Goal: Information Seeking & Learning: Learn about a topic

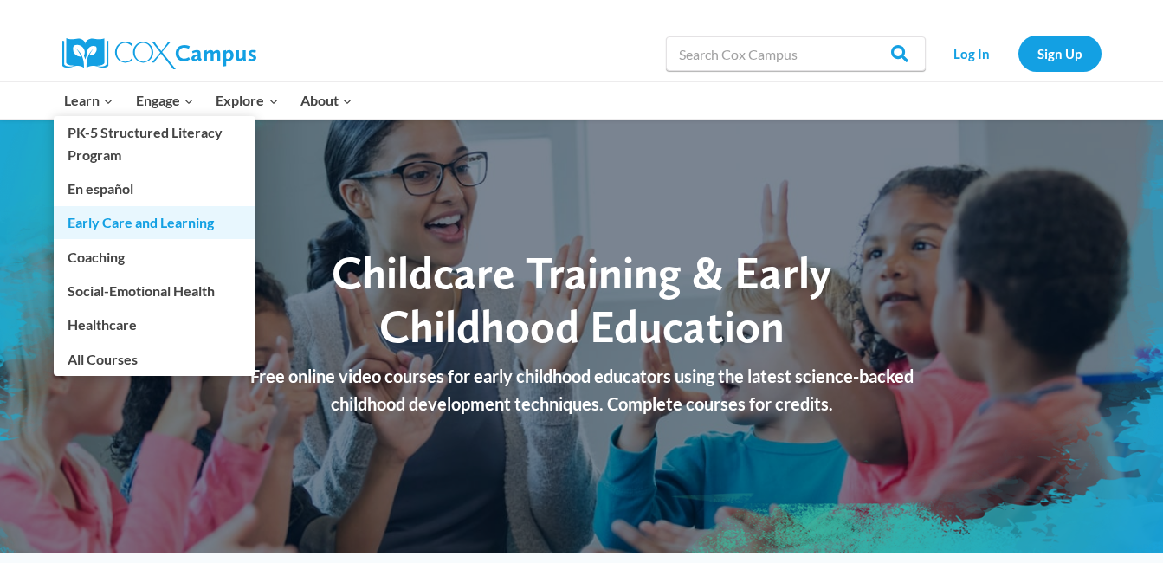
click at [84, 224] on link "Early Care and Learning" at bounding box center [155, 222] width 202 height 33
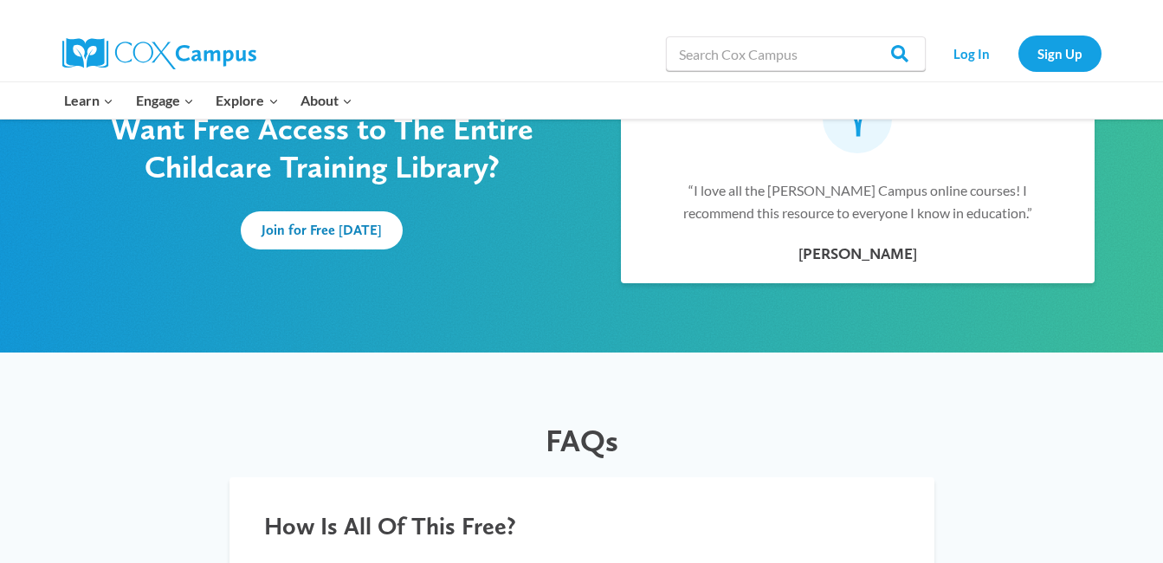
scroll to position [1143, 0]
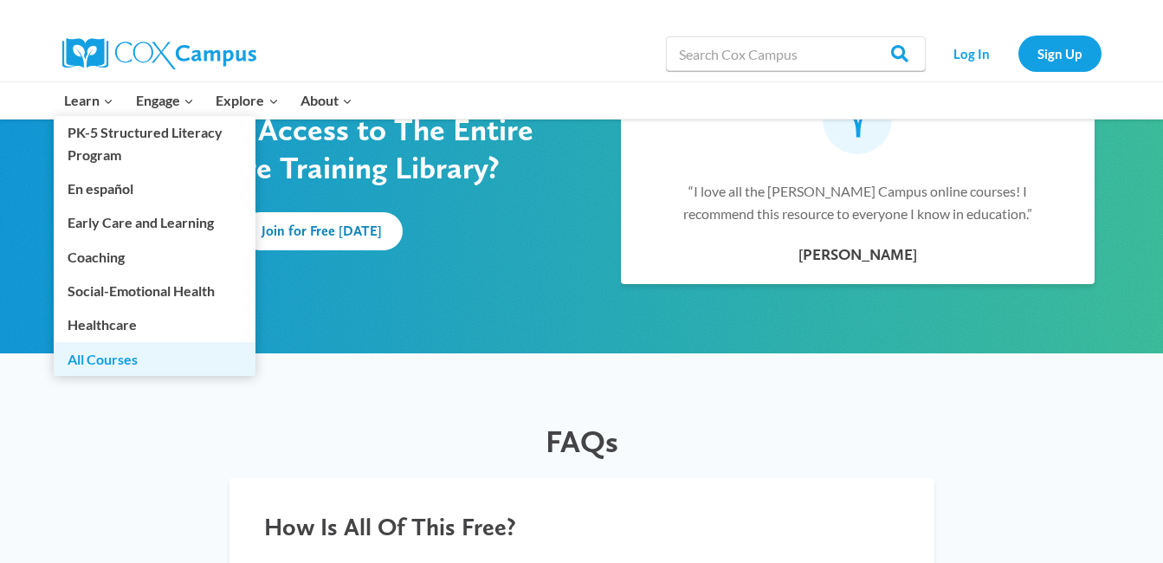
click at [102, 359] on link "All Courses" at bounding box center [155, 358] width 202 height 33
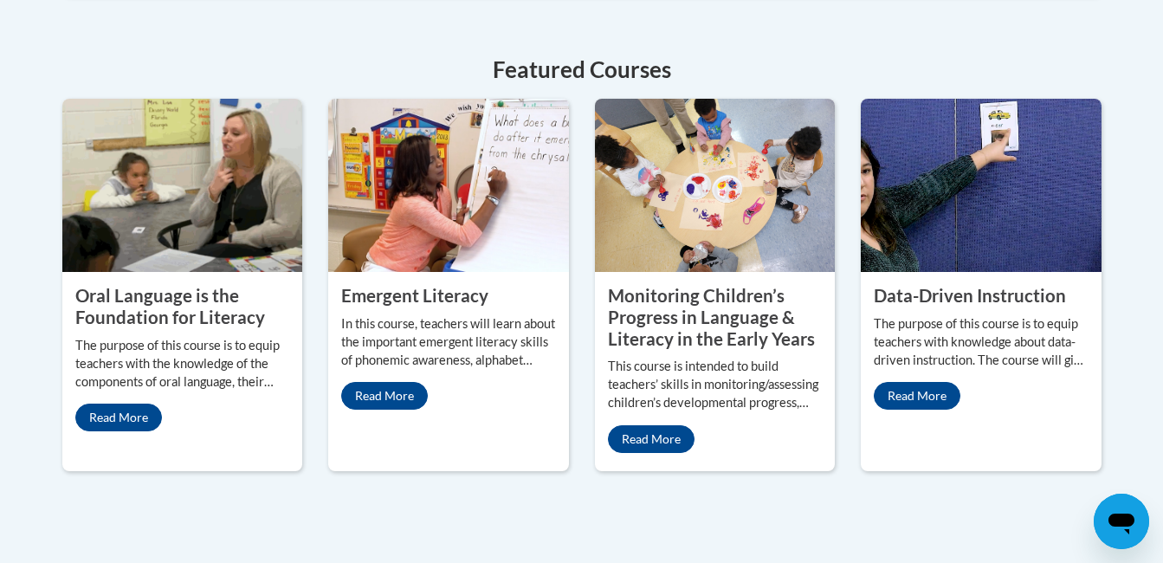
scroll to position [799, 0]
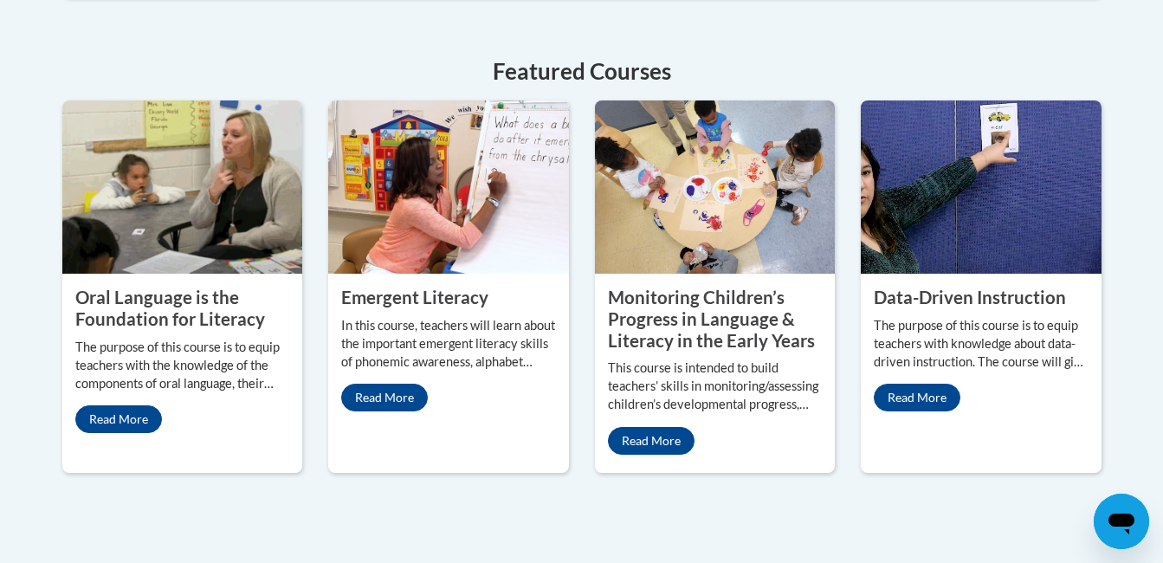
click at [993, 222] on img at bounding box center [981, 186] width 241 height 173
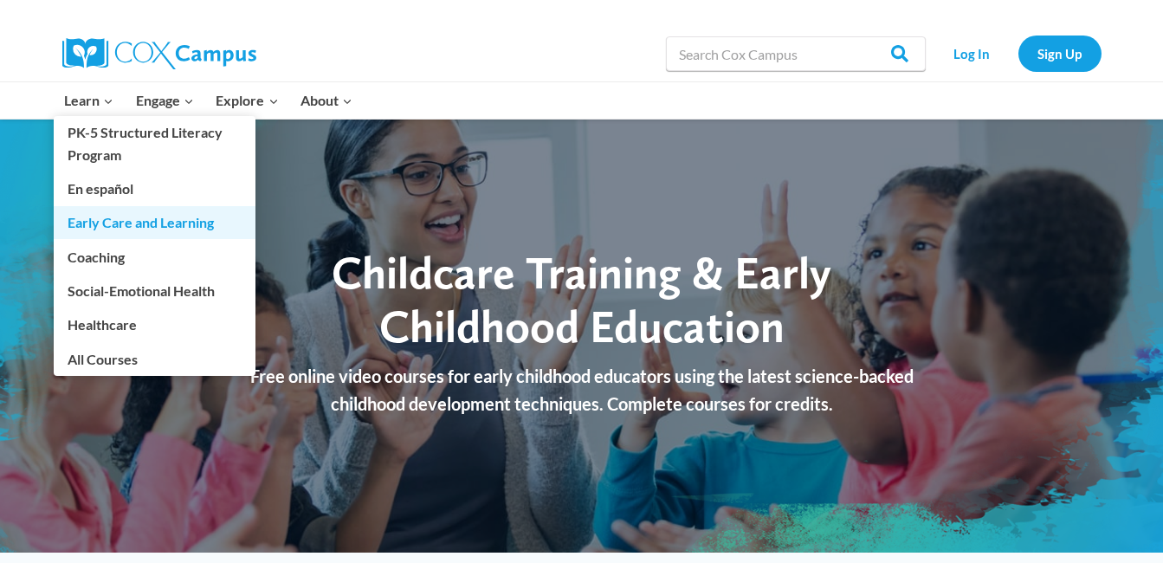
click at [98, 226] on link "Early Care and Learning" at bounding box center [155, 222] width 202 height 33
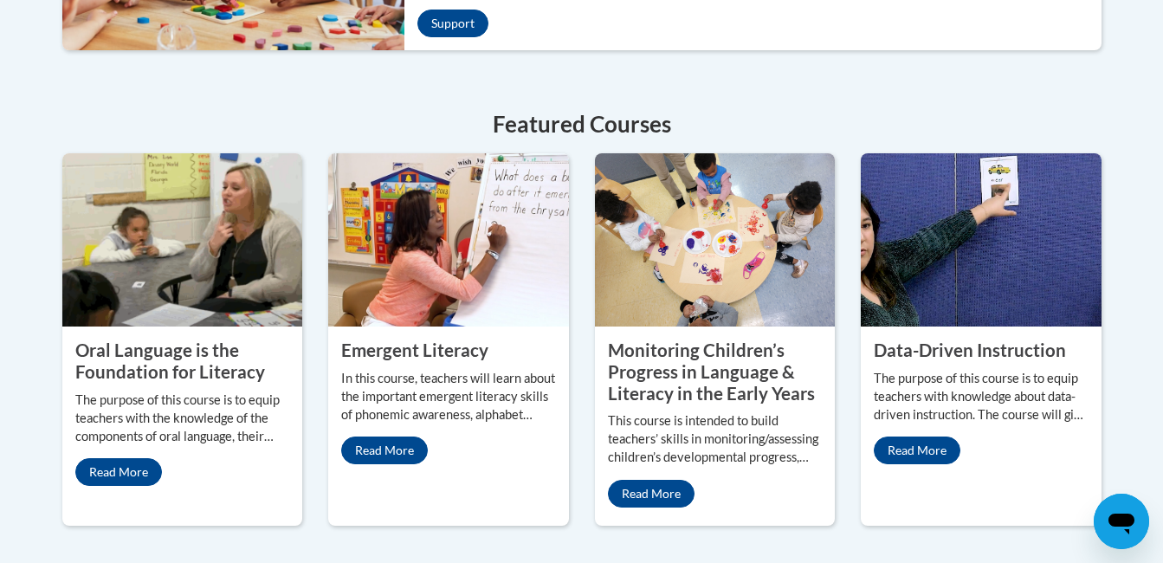
scroll to position [762, 0]
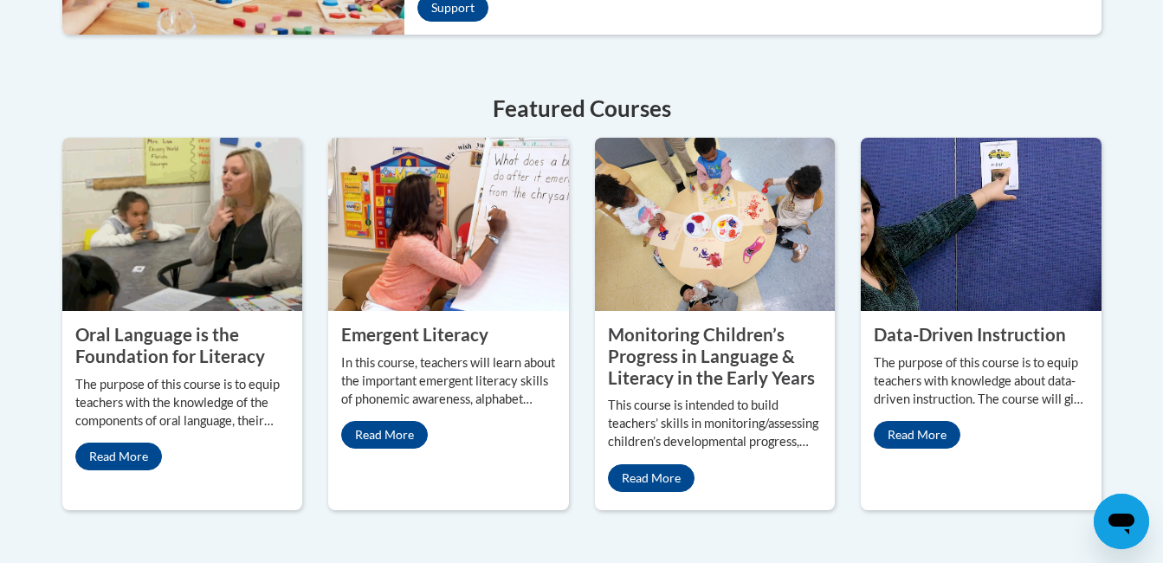
click at [190, 252] on img at bounding box center [182, 224] width 241 height 173
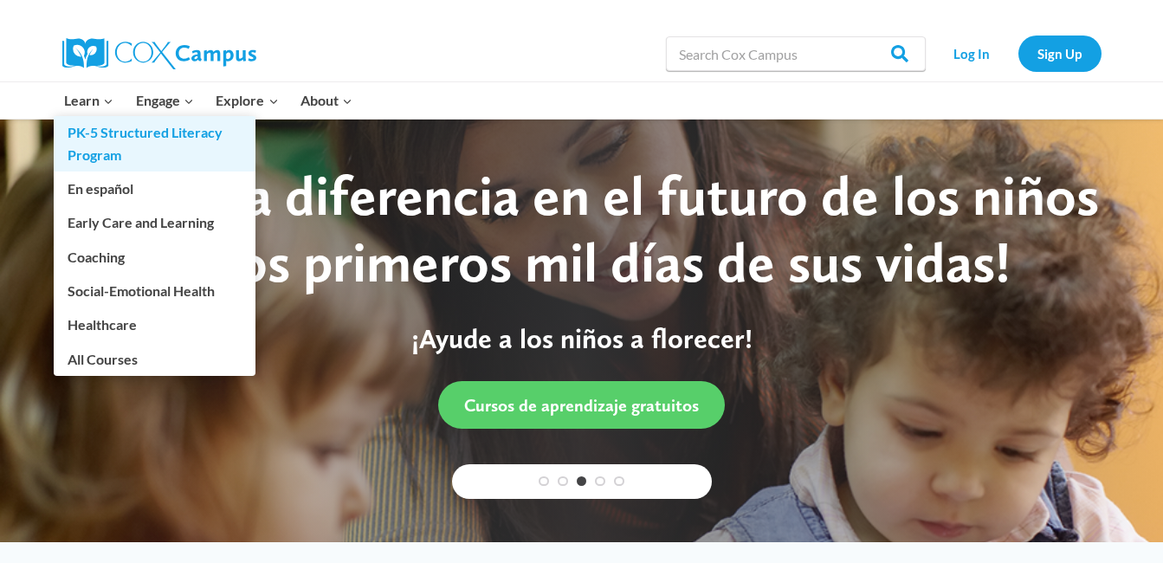
click at [87, 139] on link "PK-5 Structured Literacy Program" at bounding box center [155, 143] width 202 height 55
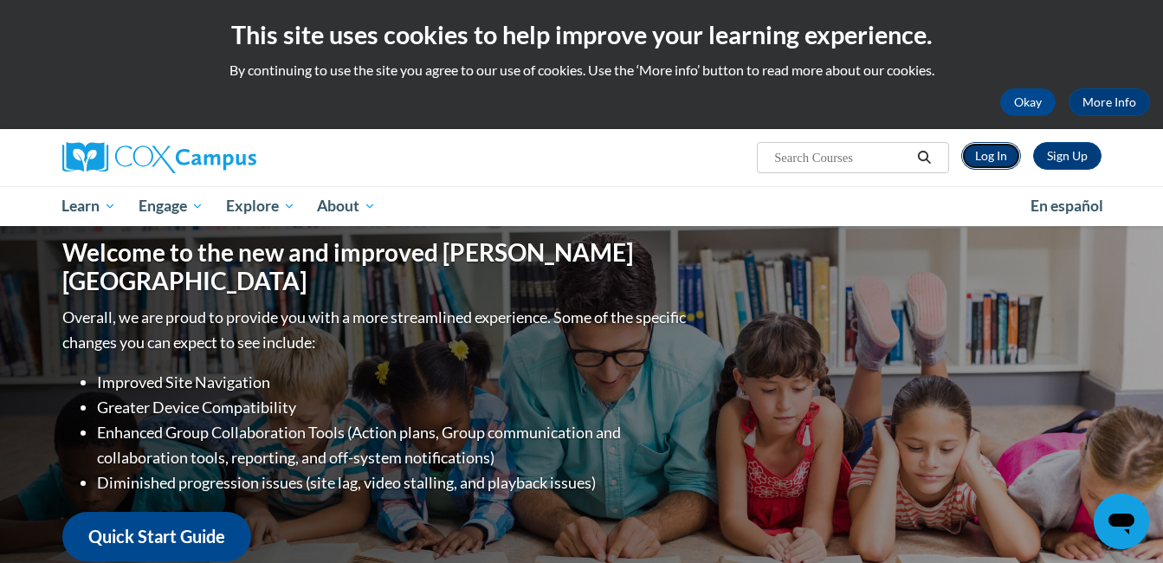
click at [995, 156] on link "Log In" at bounding box center [991, 156] width 60 height 28
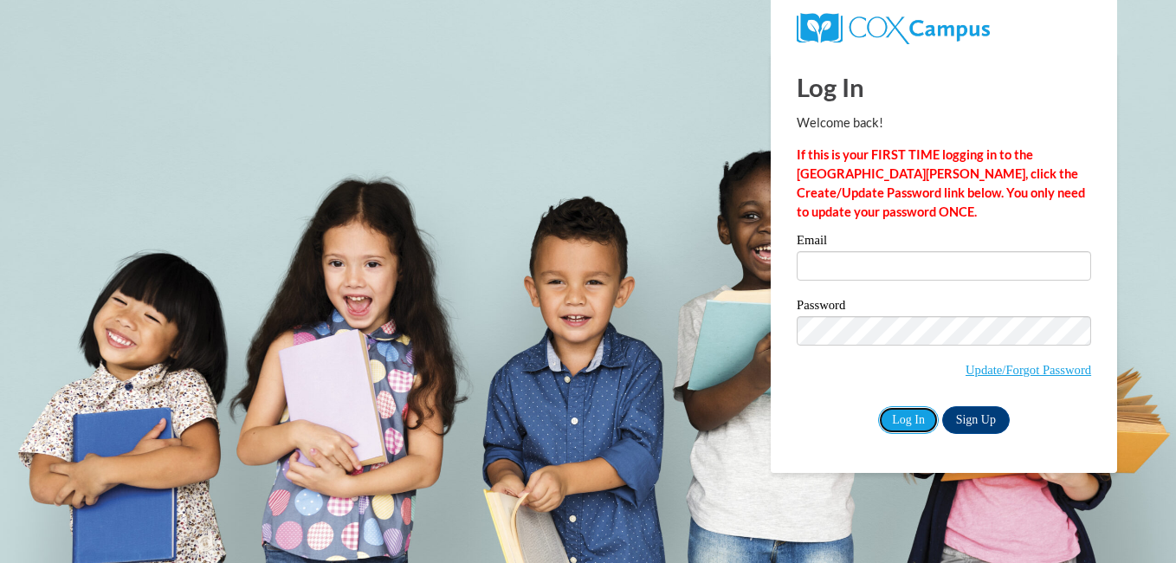
click at [898, 422] on input "Log In" at bounding box center [908, 420] width 61 height 28
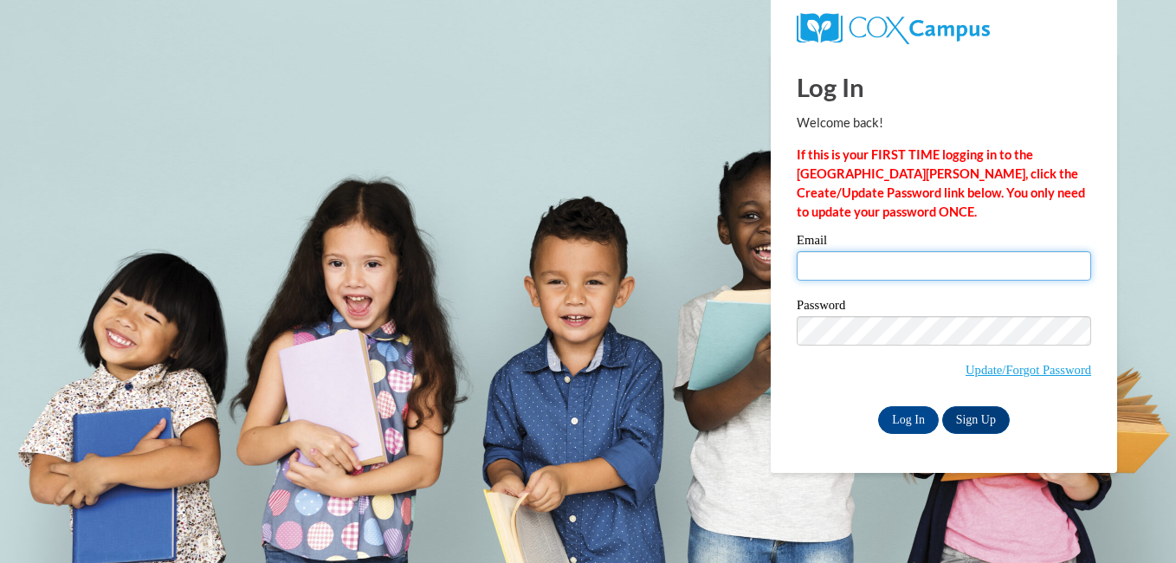
click at [839, 261] on input "Email" at bounding box center [944, 265] width 294 height 29
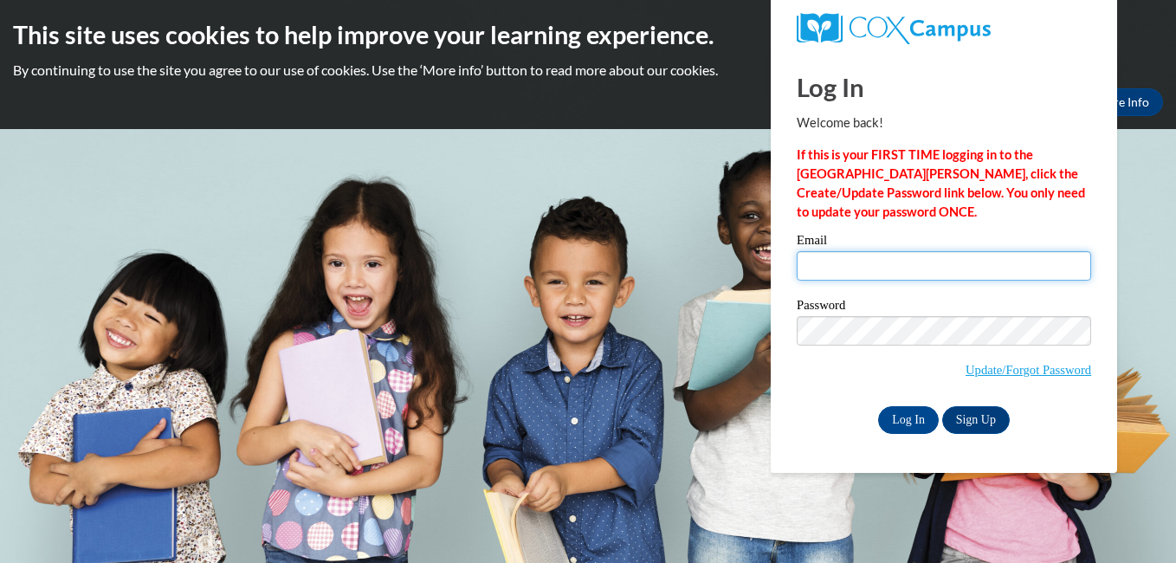
type input "[EMAIL_ADDRESS][DOMAIN_NAME]"
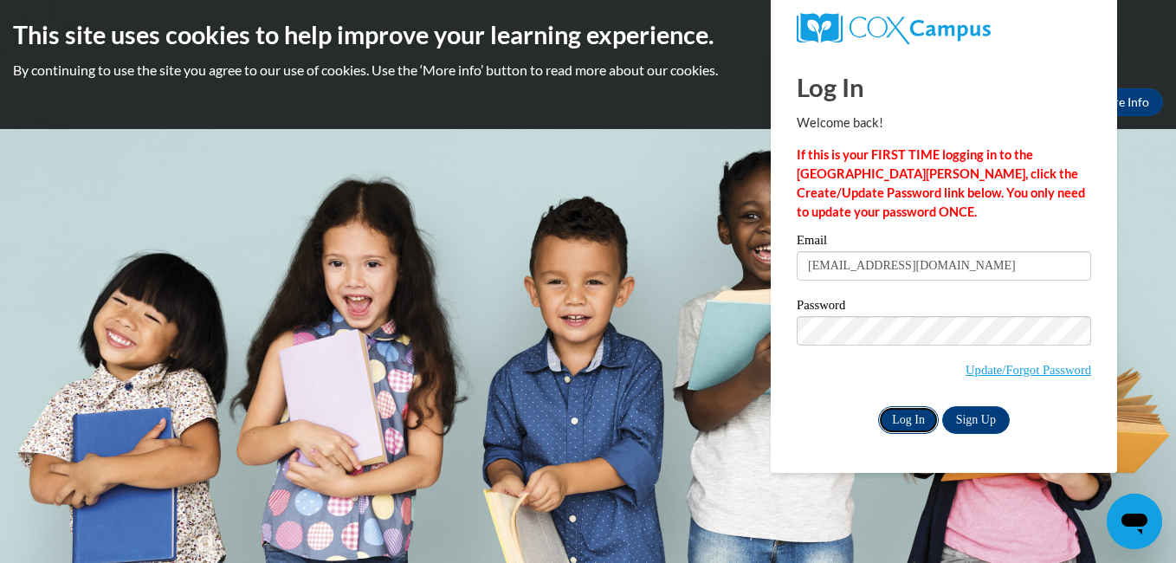
click at [893, 411] on input "Log In" at bounding box center [908, 420] width 61 height 28
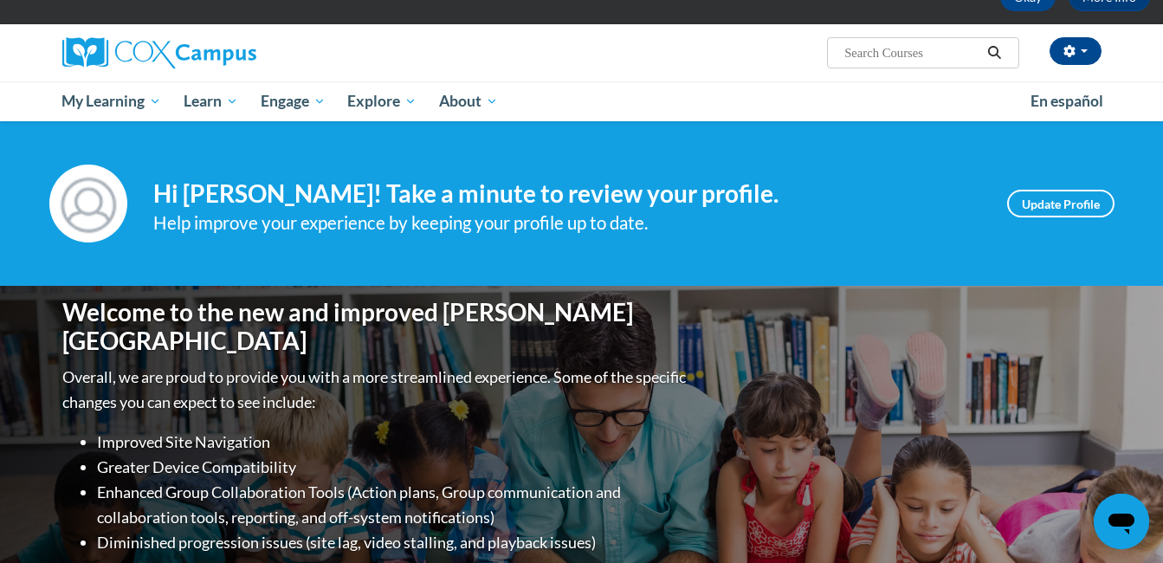
scroll to position [104, 0]
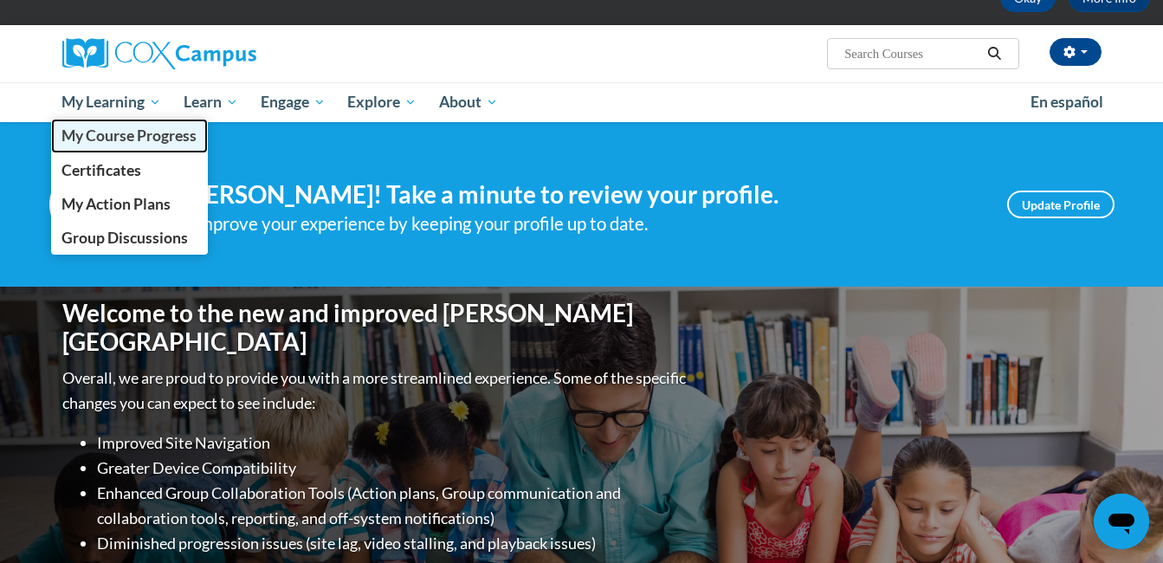
click at [113, 131] on span "My Course Progress" at bounding box center [128, 135] width 135 height 18
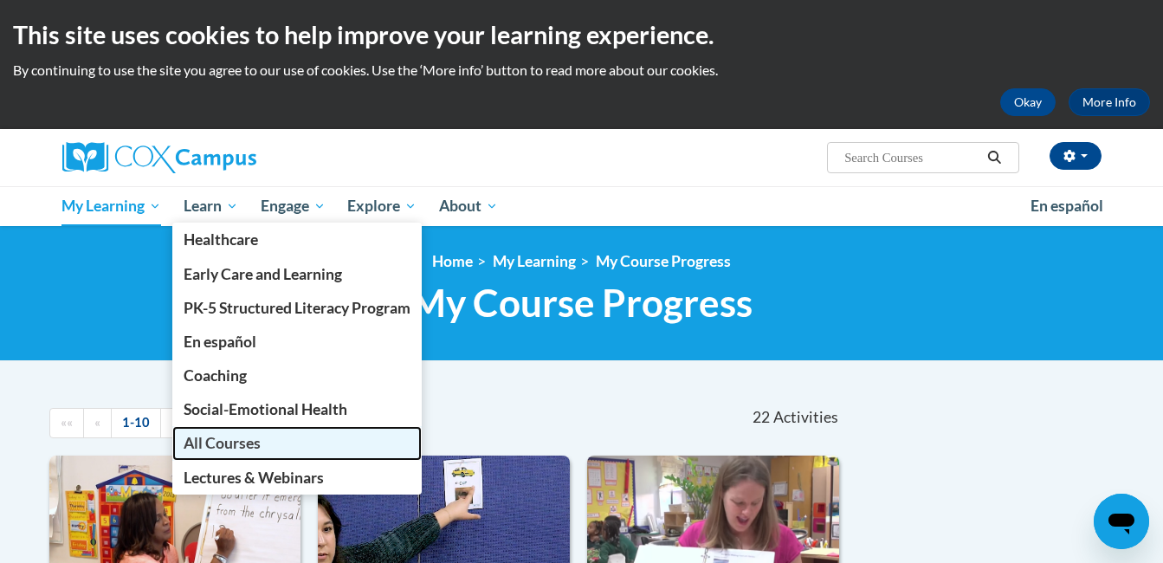
click at [221, 438] on span "All Courses" at bounding box center [222, 443] width 77 height 18
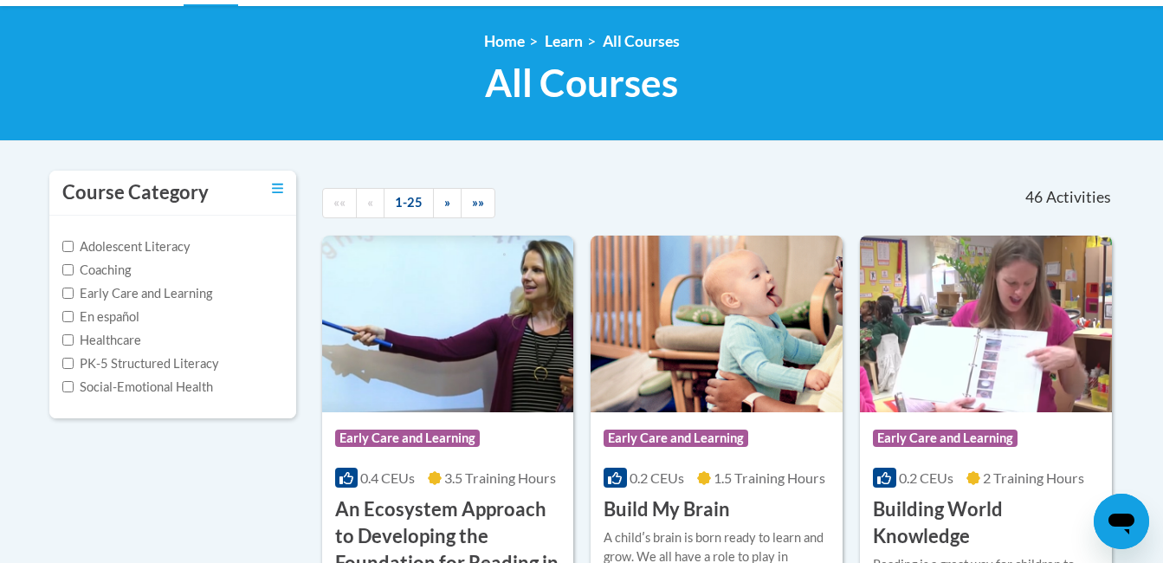
scroll to position [208, 0]
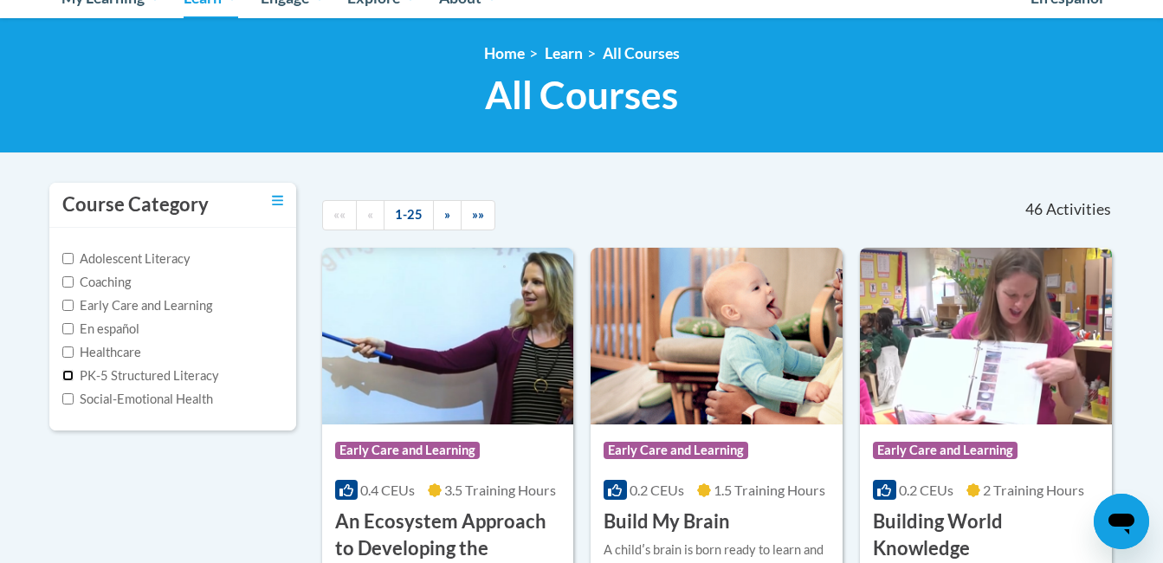
click at [65, 374] on input "PK-5 Structured Literacy" at bounding box center [67, 375] width 11 height 11
checkbox input "true"
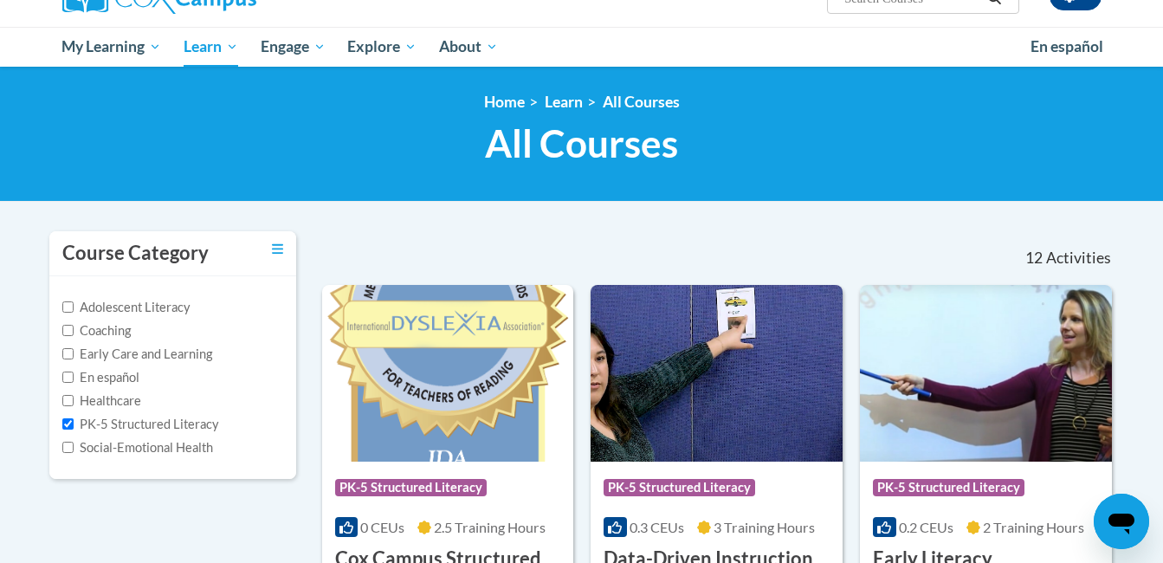
scroll to position [0, 0]
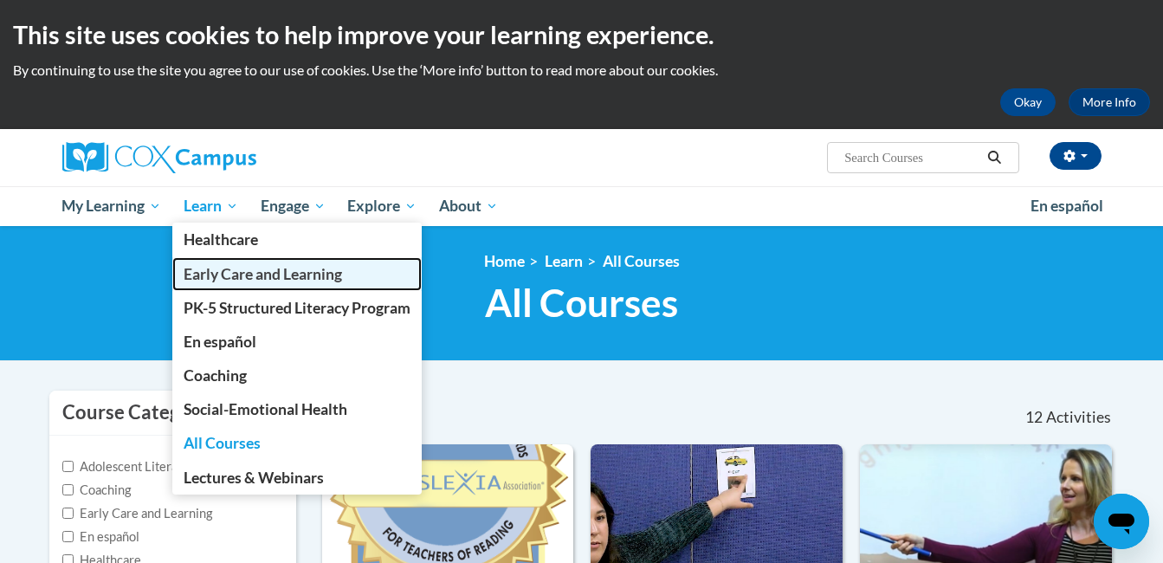
click at [217, 274] on span "Early Care and Learning" at bounding box center [263, 274] width 159 height 18
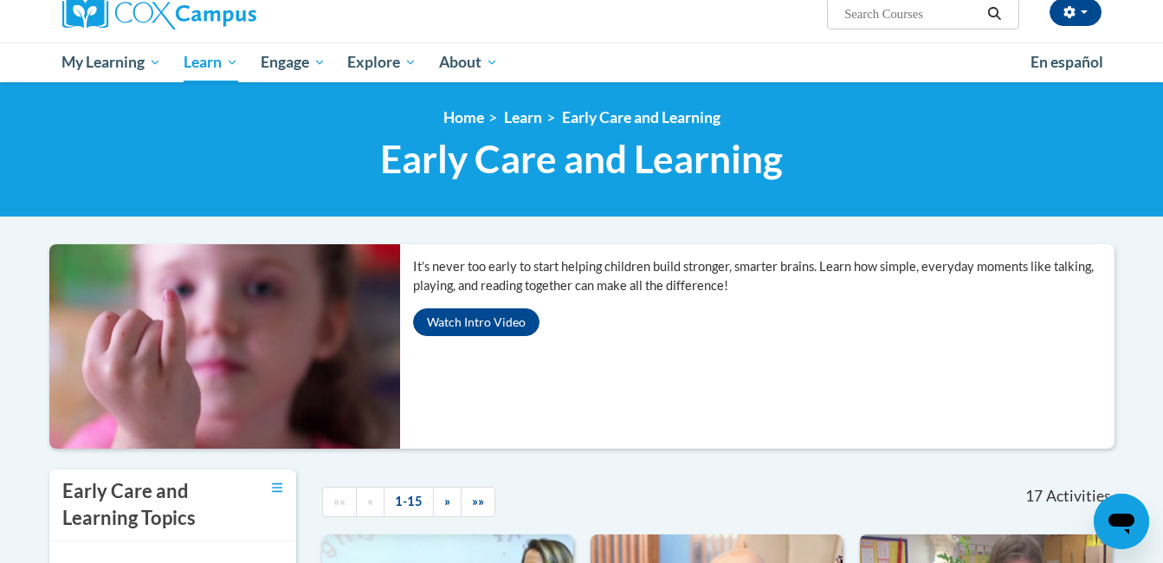
scroll to position [142, 0]
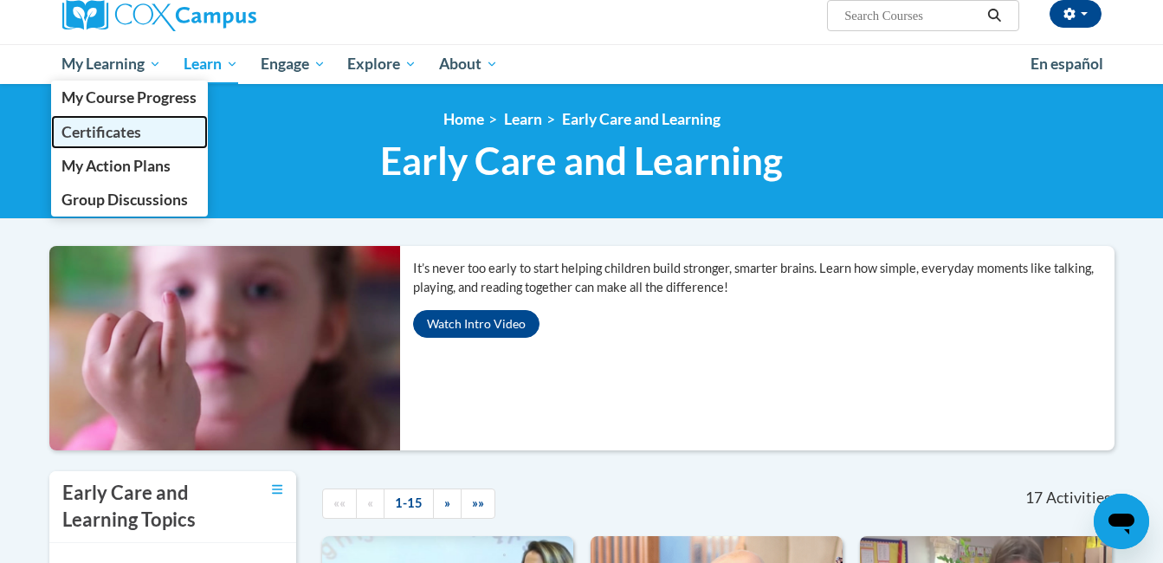
click at [89, 128] on span "Certificates" at bounding box center [101, 132] width 80 height 18
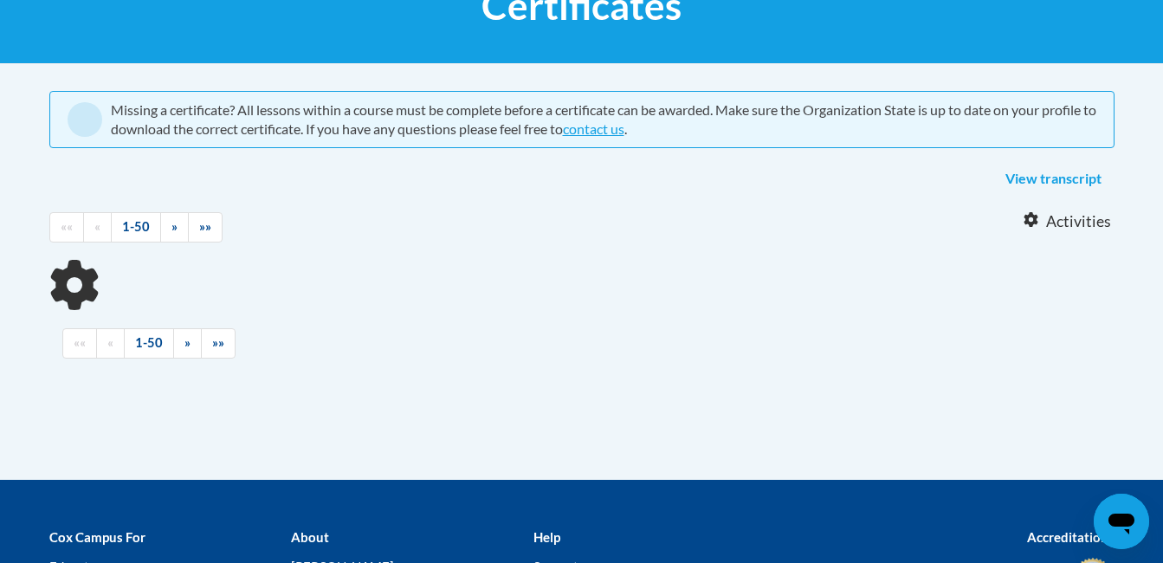
scroll to position [277, 0]
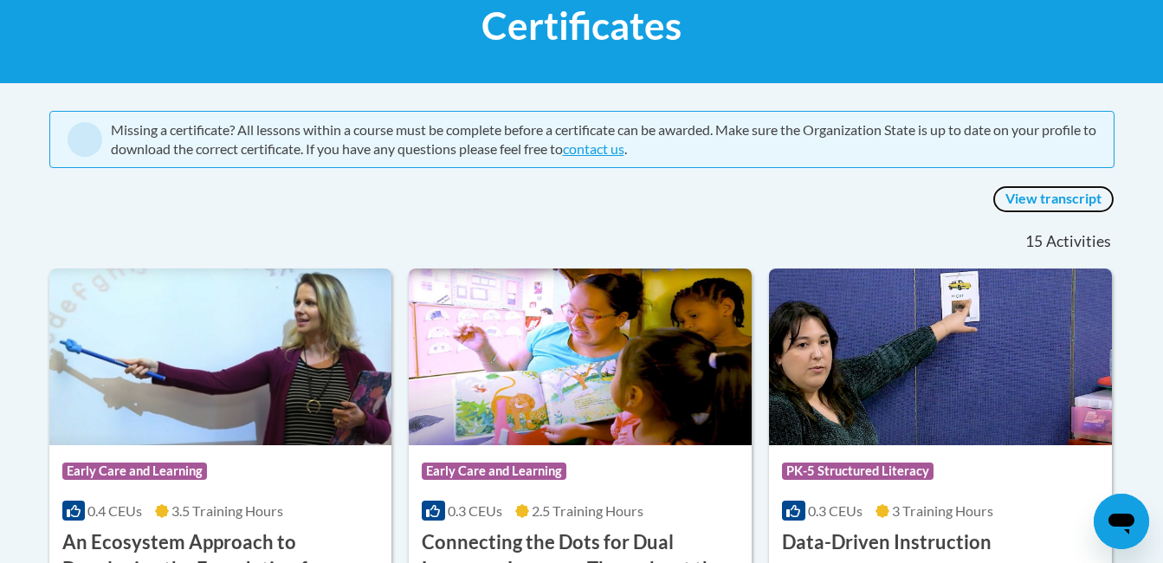
click at [1080, 200] on link "View transcript" at bounding box center [1054, 199] width 122 height 28
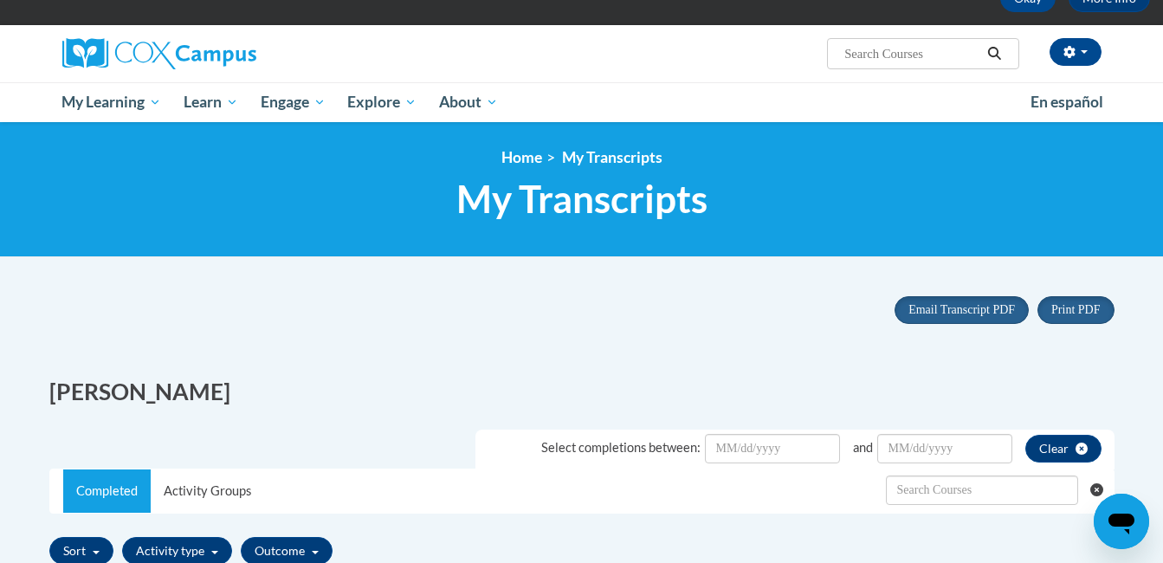
scroll to position [69, 0]
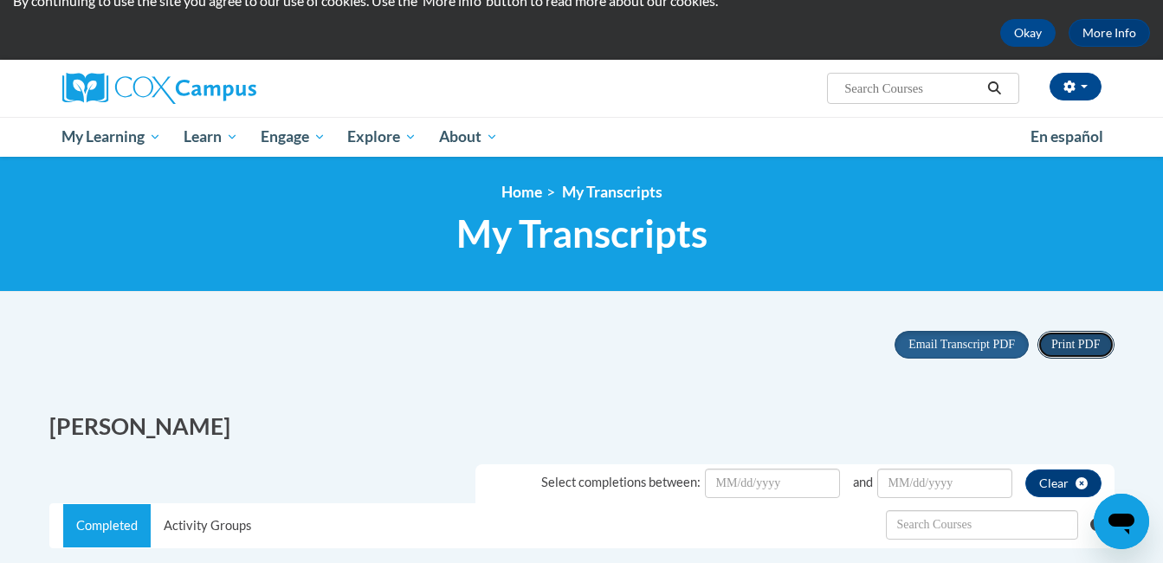
click at [1069, 344] on span "Print PDF" at bounding box center [1076, 344] width 49 height 13
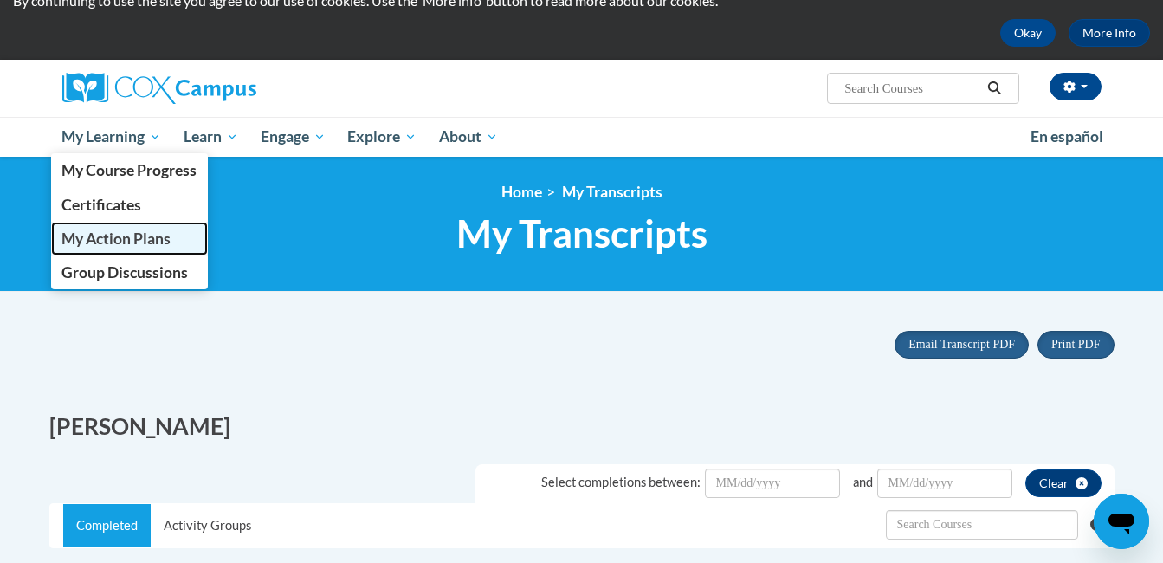
click at [118, 239] on span "My Action Plans" at bounding box center [115, 239] width 109 height 18
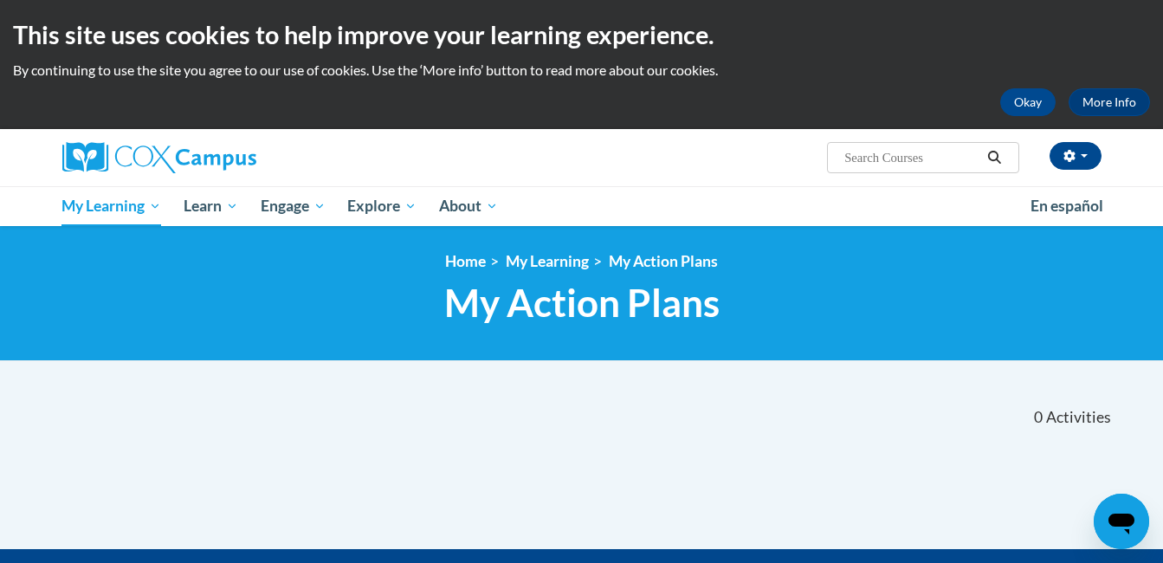
drag, startPoint x: 220, startPoint y: 443, endPoint x: 104, endPoint y: 469, distance: 118.8
click at [104, 469] on div "«« « 1-0 » »» 0 Activities CEUs «« « 1-0" at bounding box center [581, 468] width 1091 height 162
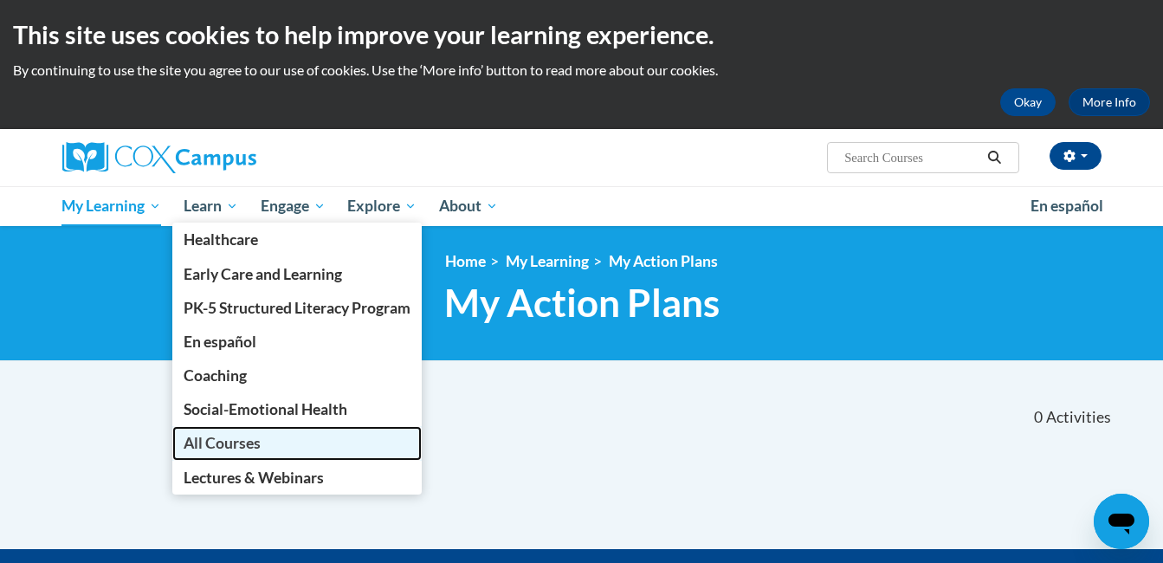
click at [236, 440] on span "All Courses" at bounding box center [222, 443] width 77 height 18
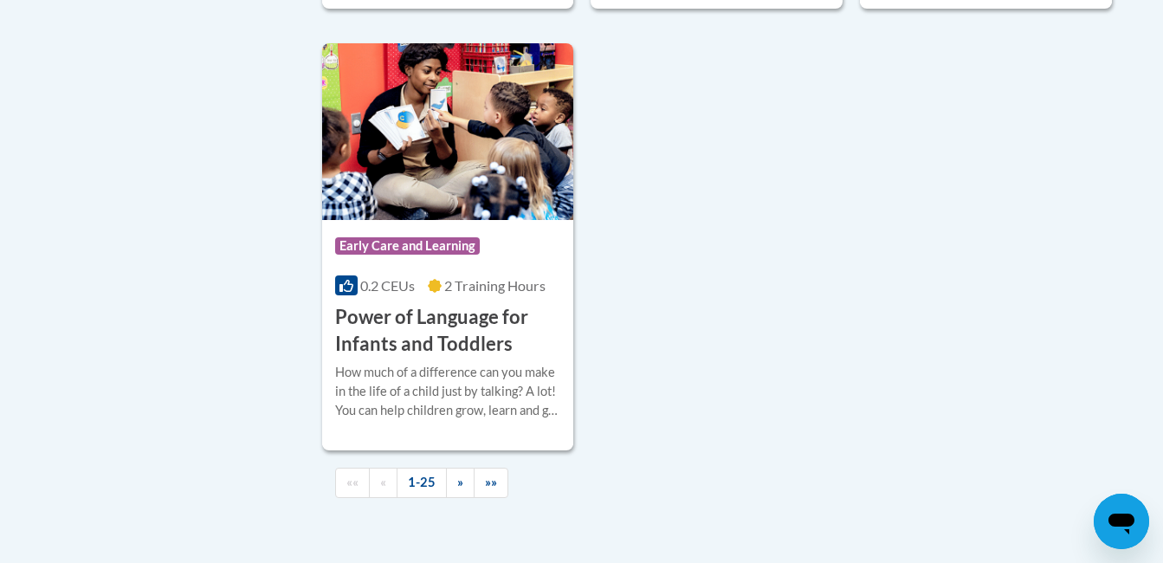
scroll to position [4028, 0]
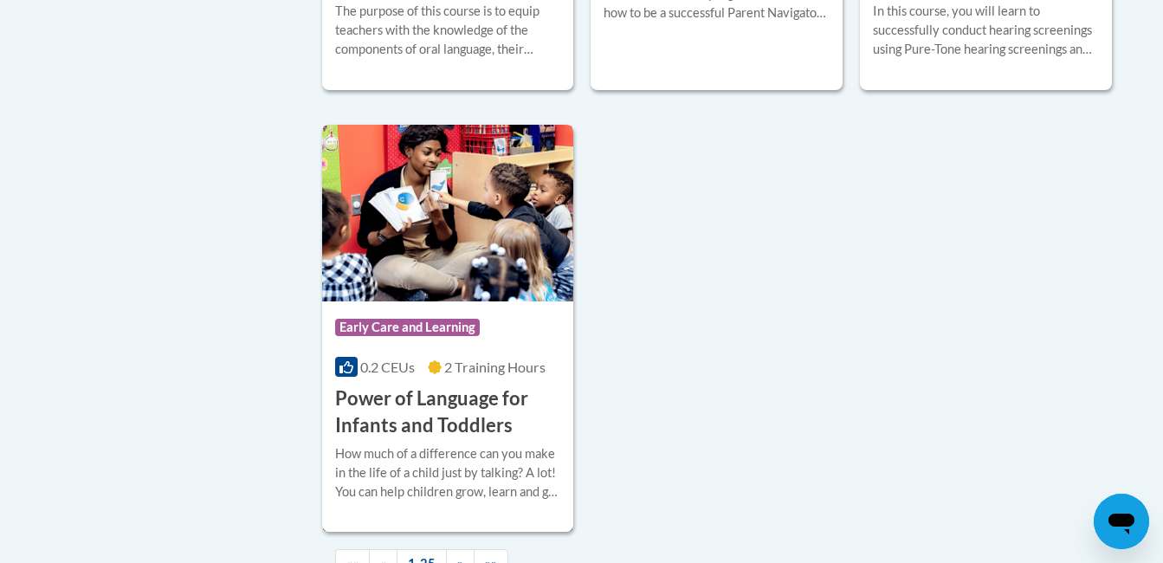
click at [445, 301] on img at bounding box center [448, 213] width 252 height 177
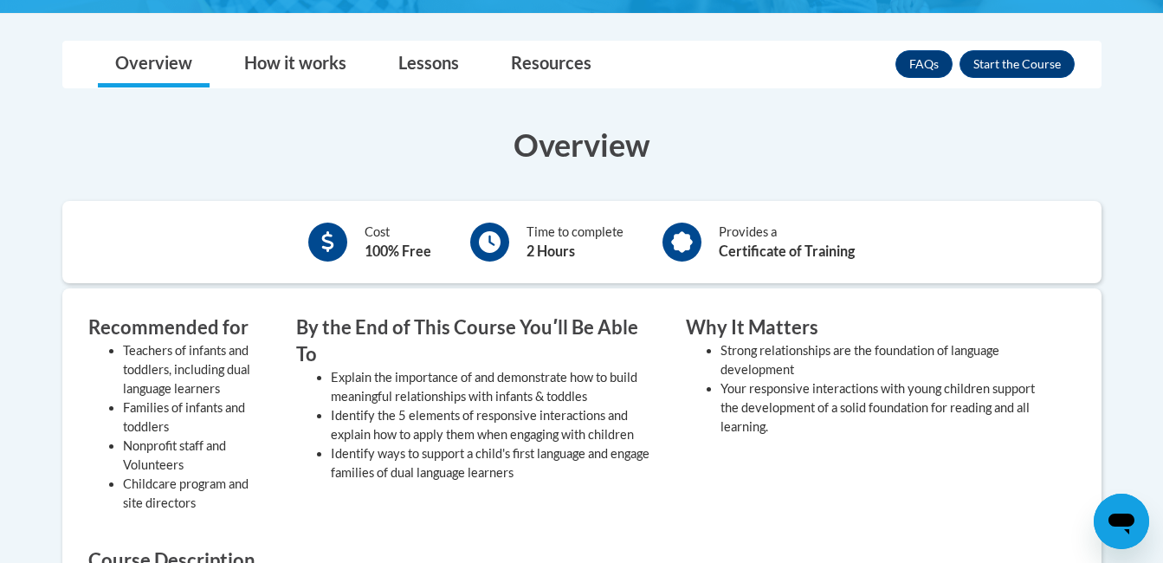
scroll to position [485, 0]
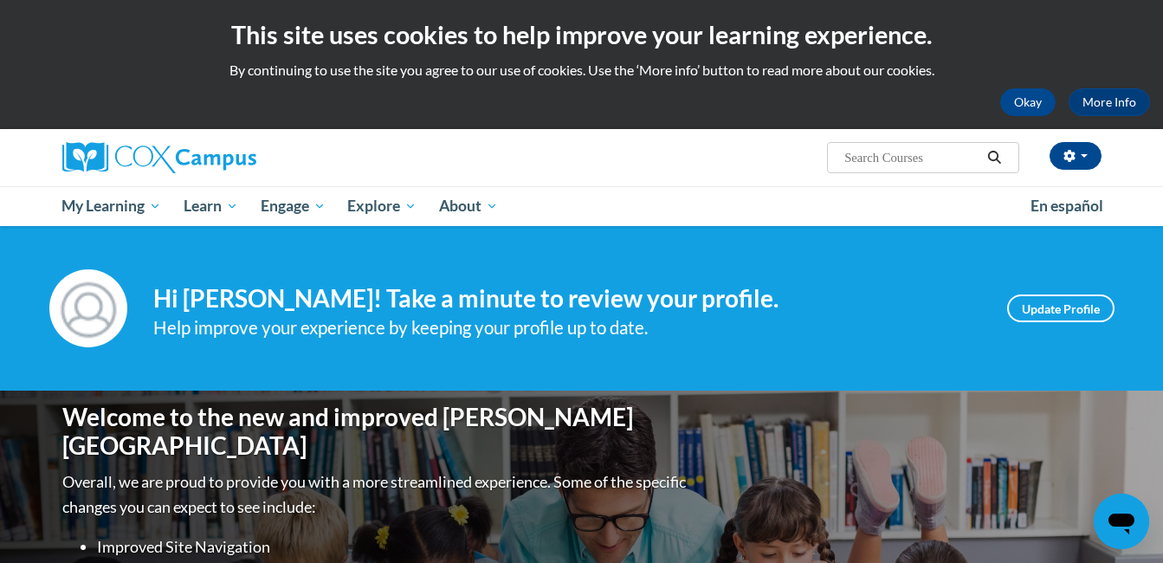
click at [625, 276] on div "Hi [PERSON_NAME]! Take a minute to review your profile. Help improve your exper…" at bounding box center [567, 308] width 828 height 66
